Goal: Task Accomplishment & Management: Manage account settings

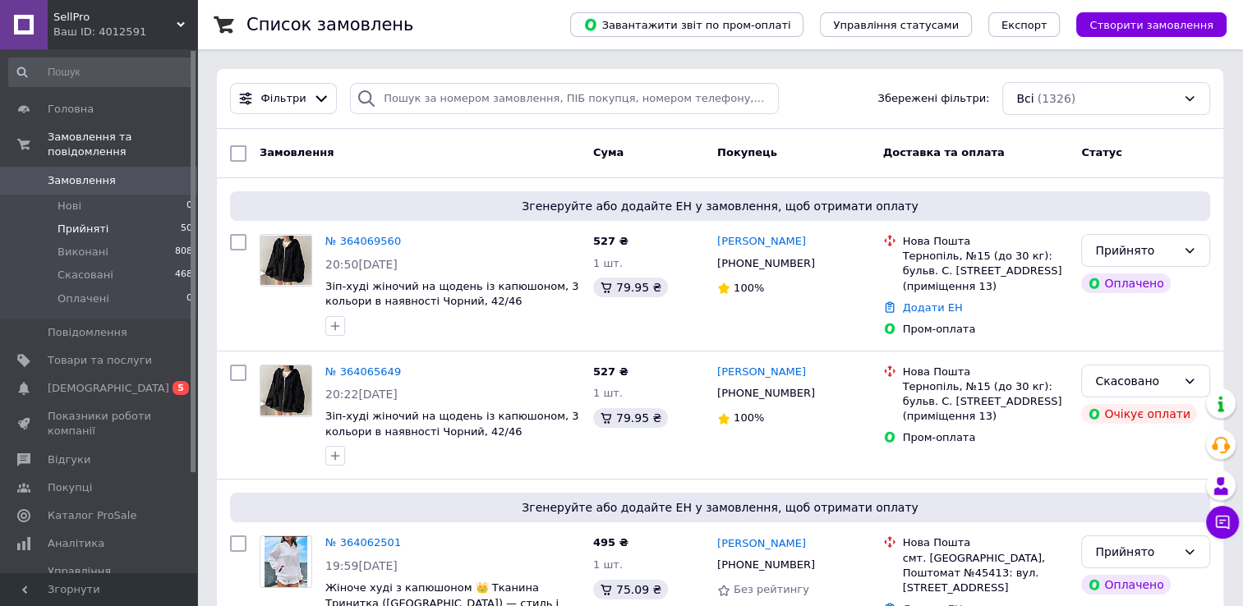
click at [110, 218] on li "Прийняті 50" at bounding box center [101, 229] width 202 height 23
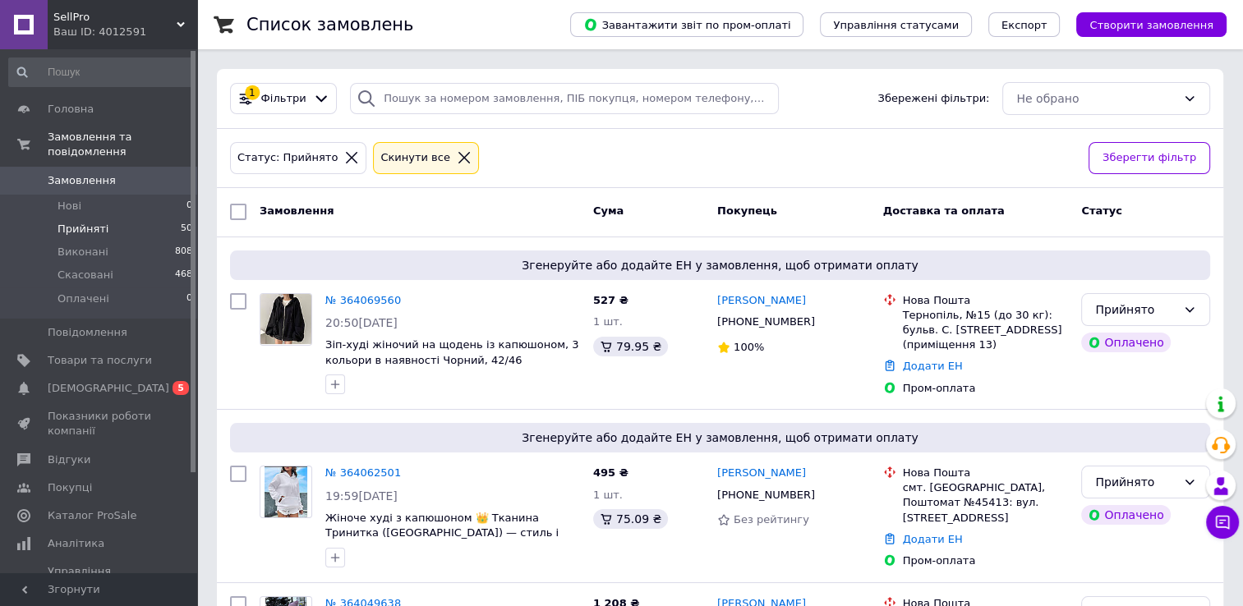
click at [457, 157] on icon at bounding box center [464, 157] width 15 height 15
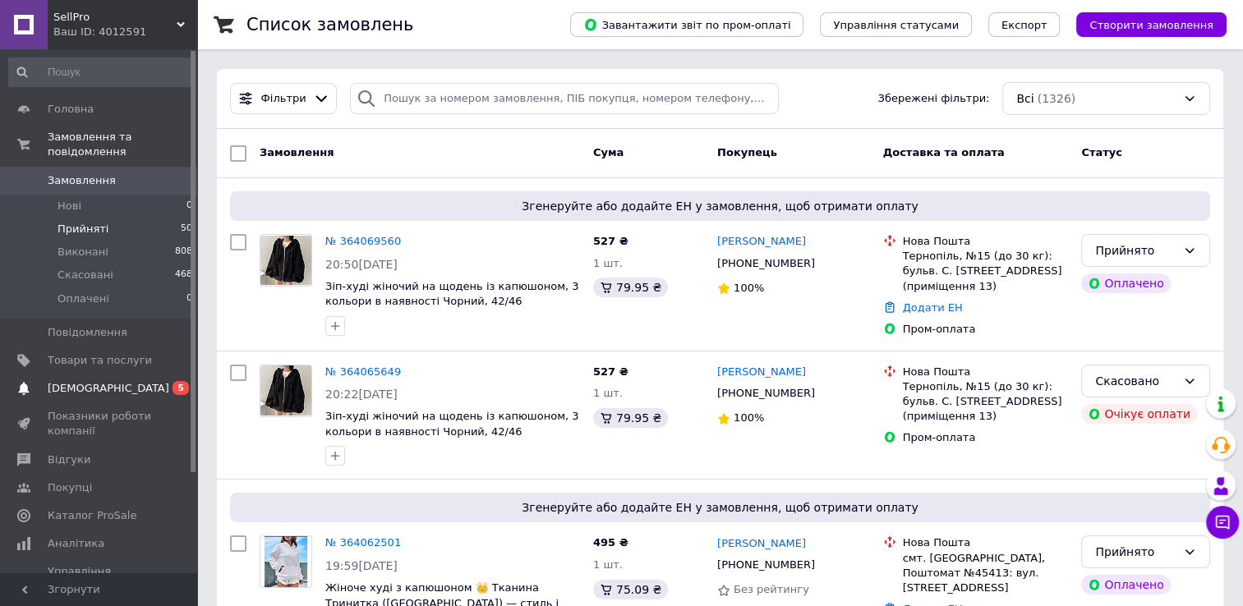
click at [122, 382] on link "Сповіщення 0 5" at bounding box center [101, 388] width 202 height 28
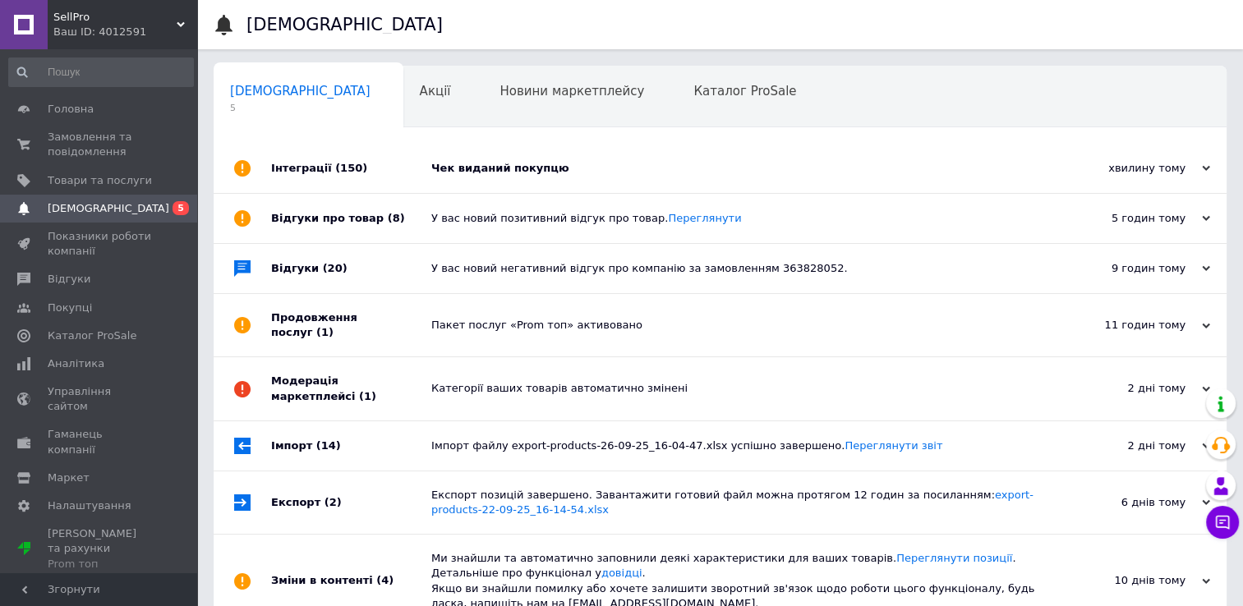
click at [618, 172] on div "Чек виданий покупцю" at bounding box center [738, 168] width 614 height 15
